Goal: Check status: Check status

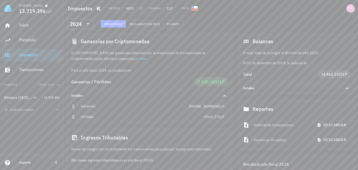
scroll to position [16, 0]
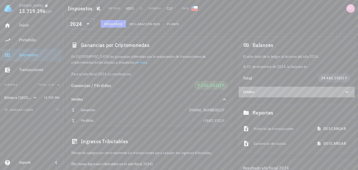
click at [350, 87] on div "Detalles" at bounding box center [297, 92] width 116 height 11
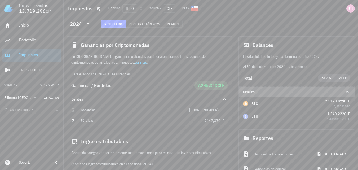
click at [350, 90] on icon at bounding box center [347, 92] width 6 height 6
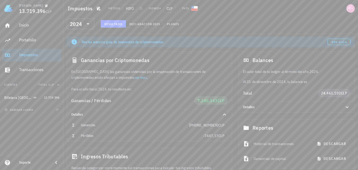
scroll to position [0, 0]
click at [151, 24] on span "Declaración" at bounding box center [140, 24] width 23 height 4
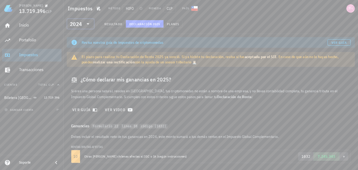
click at [91, 19] on div "​ 2024" at bounding box center [81, 24] width 28 height 11
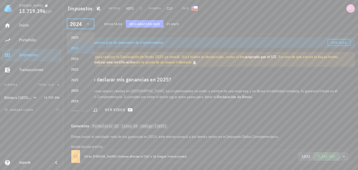
click at [83, 34] on div "2025" at bounding box center [80, 37] width 19 height 8
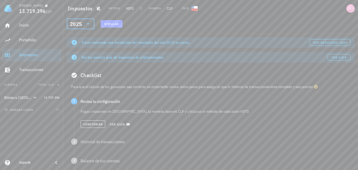
click at [88, 24] on icon at bounding box center [88, 23] width 3 height 1
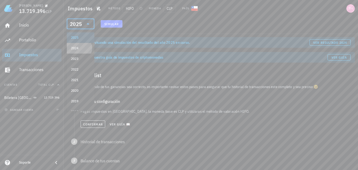
click at [82, 48] on div "2024" at bounding box center [80, 48] width 19 height 4
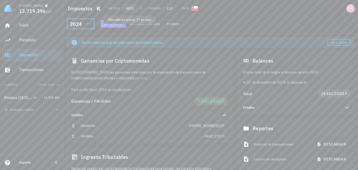
click at [131, 10] on span "HIFO" at bounding box center [129, 8] width 15 height 8
click at [98, 8] on icon "button" at bounding box center [98, 9] width 3 height 4
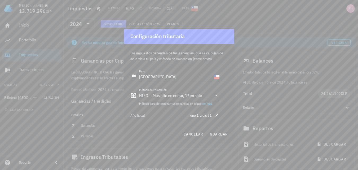
click at [216, 95] on icon at bounding box center [216, 95] width 3 height 1
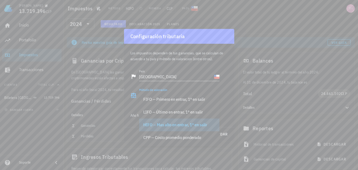
click at [253, 28] on div at bounding box center [179, 85] width 358 height 170
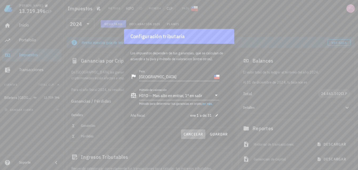
click at [193, 137] on button "cancelar" at bounding box center [193, 134] width 24 height 10
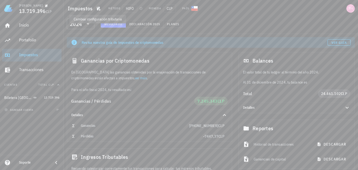
click at [245, 19] on div "​ 2024 Resultado Declaración 2025 Planes" at bounding box center [211, 26] width 292 height 14
